Goal: Task Accomplishment & Management: Use online tool/utility

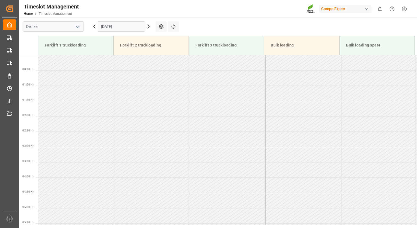
scroll to position [234, 0]
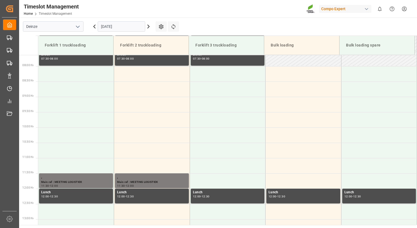
click at [96, 26] on icon at bounding box center [94, 26] width 7 height 7
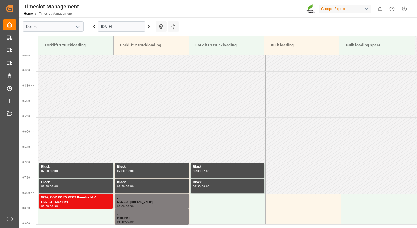
scroll to position [228, 0]
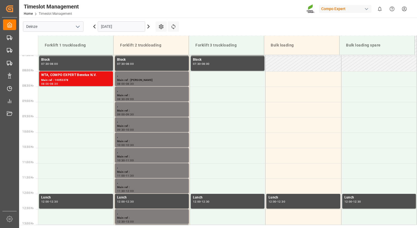
click at [96, 26] on icon at bounding box center [94, 26] width 7 height 7
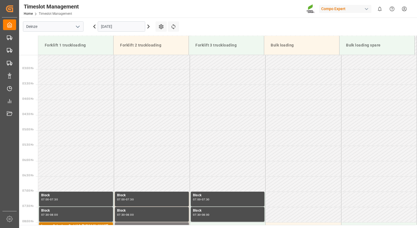
scroll to position [318, 0]
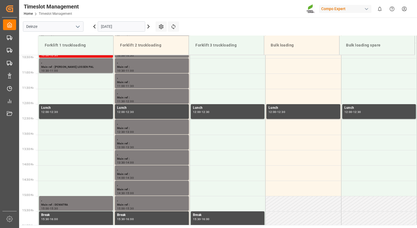
click at [96, 26] on icon at bounding box center [94, 26] width 7 height 7
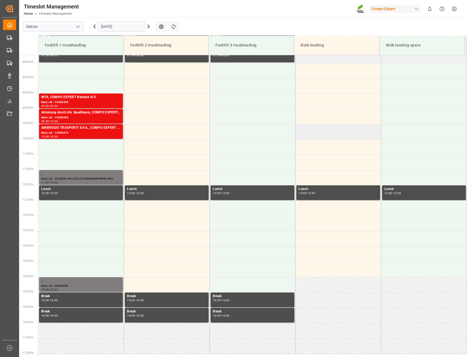
scroll to position [210, 0]
